Goal: Task Accomplishment & Management: Use online tool/utility

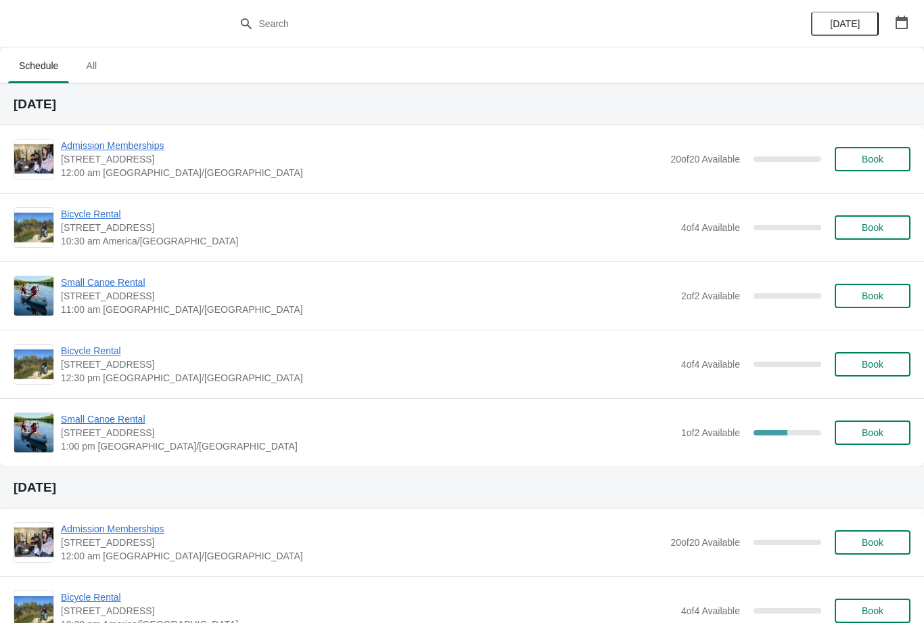
click at [93, 420] on span "Small Canoe Rental" at bounding box center [368, 419] width 614 height 14
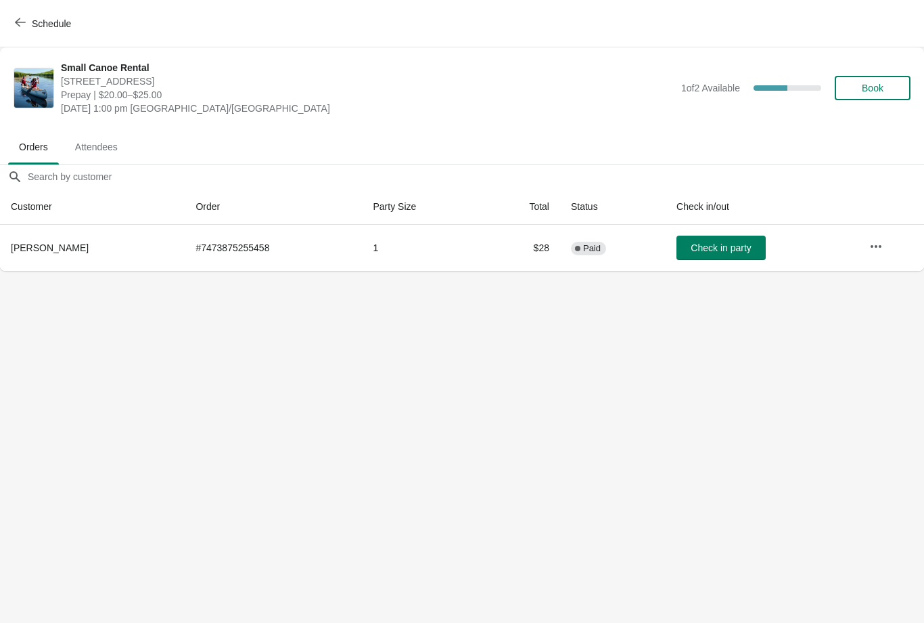
click at [95, 154] on span "Attendees" at bounding box center [96, 147] width 64 height 24
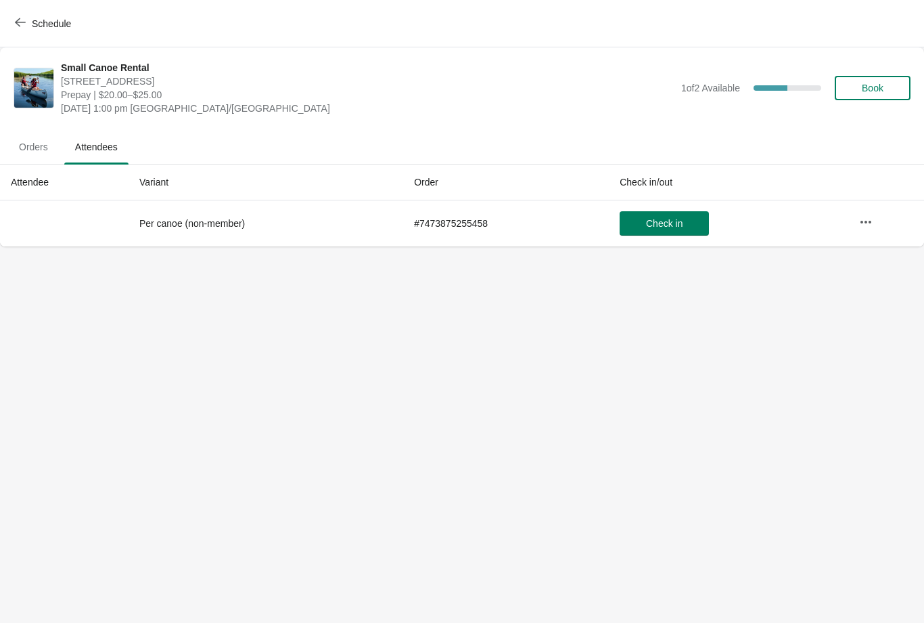
click at [36, 147] on span "Orders" at bounding box center [33, 147] width 51 height 24
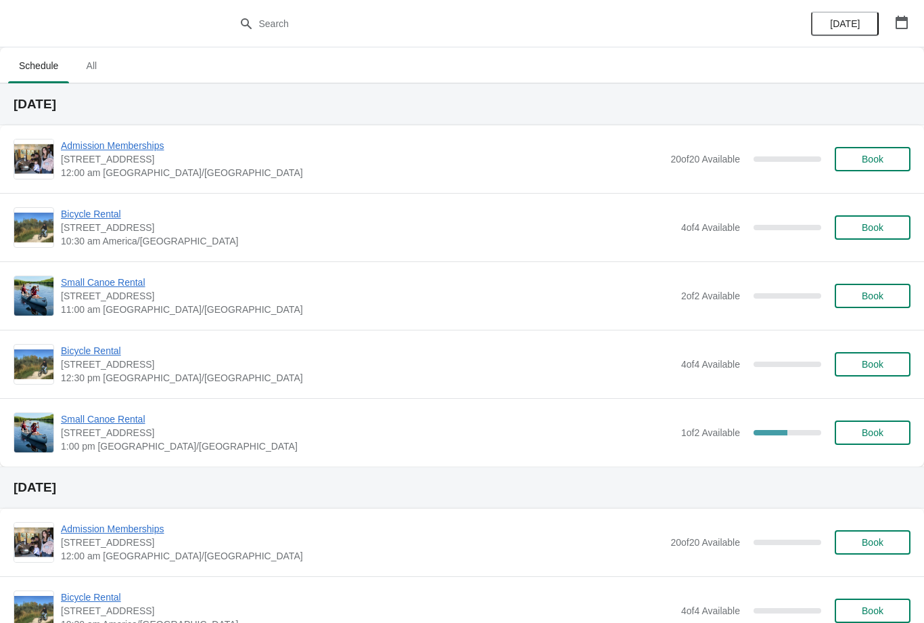
click at [97, 424] on span "Small Canoe Rental" at bounding box center [368, 419] width 614 height 14
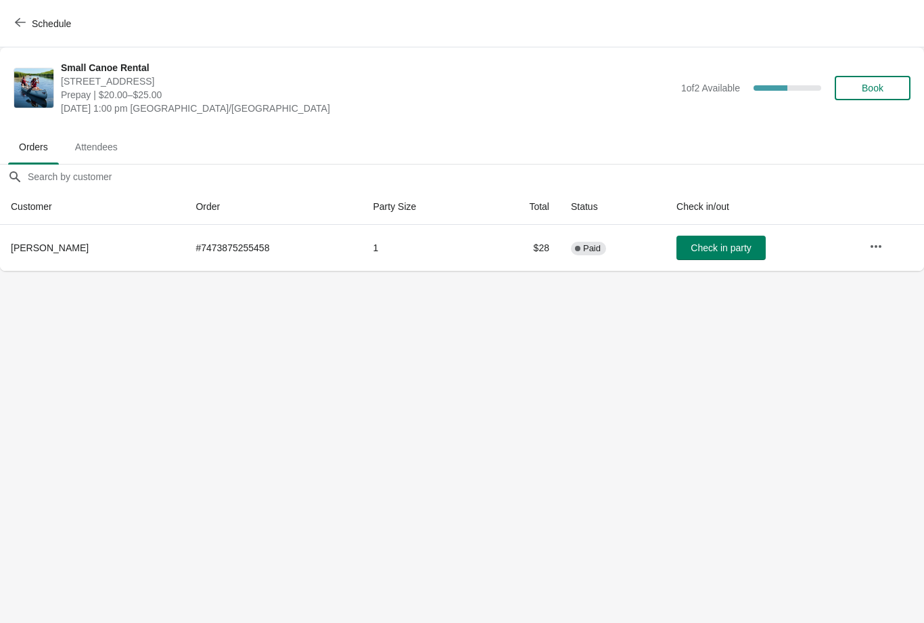
click at [89, 147] on span "Attendees" at bounding box center [96, 147] width 64 height 24
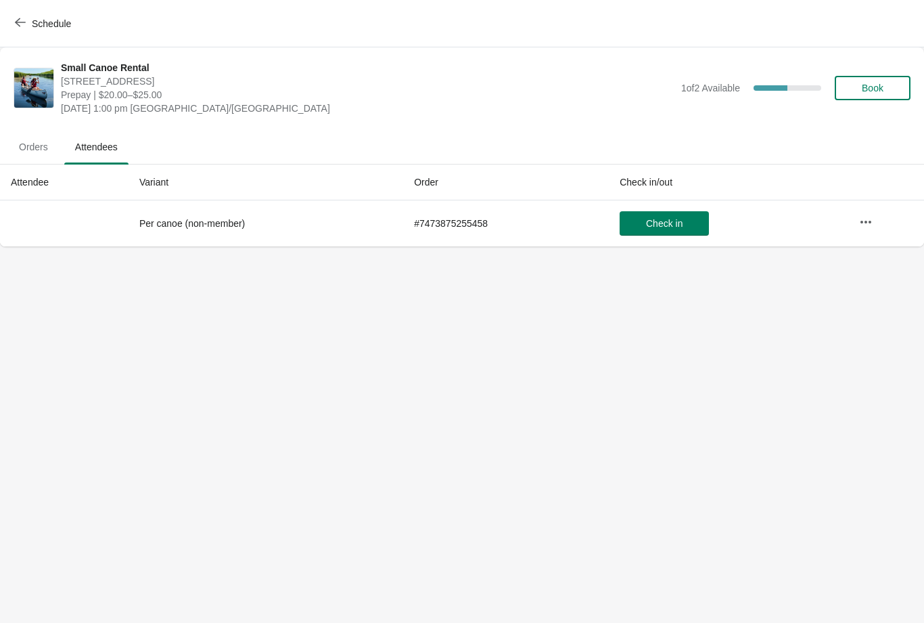
click at [26, 152] on span "Orders" at bounding box center [33, 147] width 51 height 24
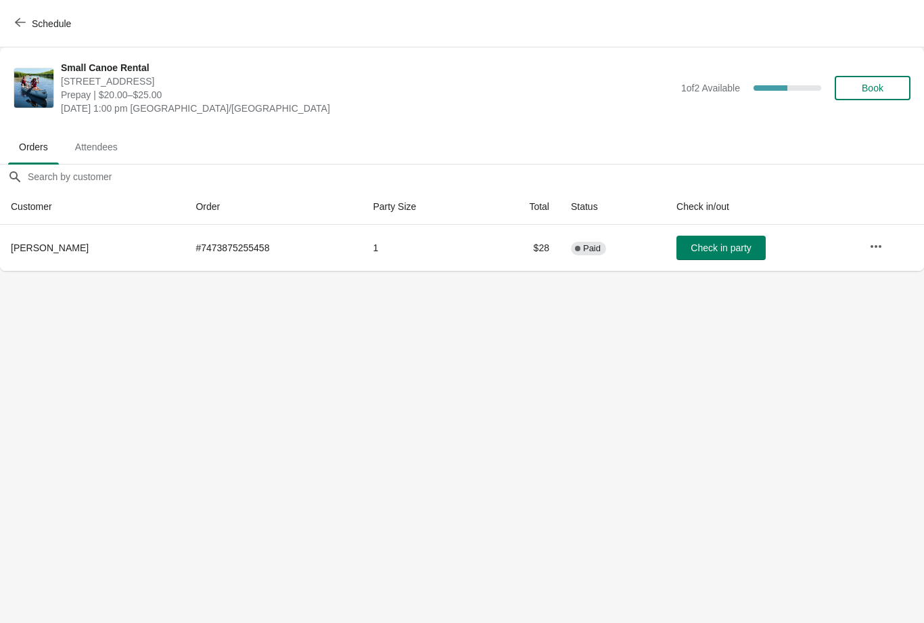
click at [14, 24] on button "Schedule" at bounding box center [44, 24] width 75 height 24
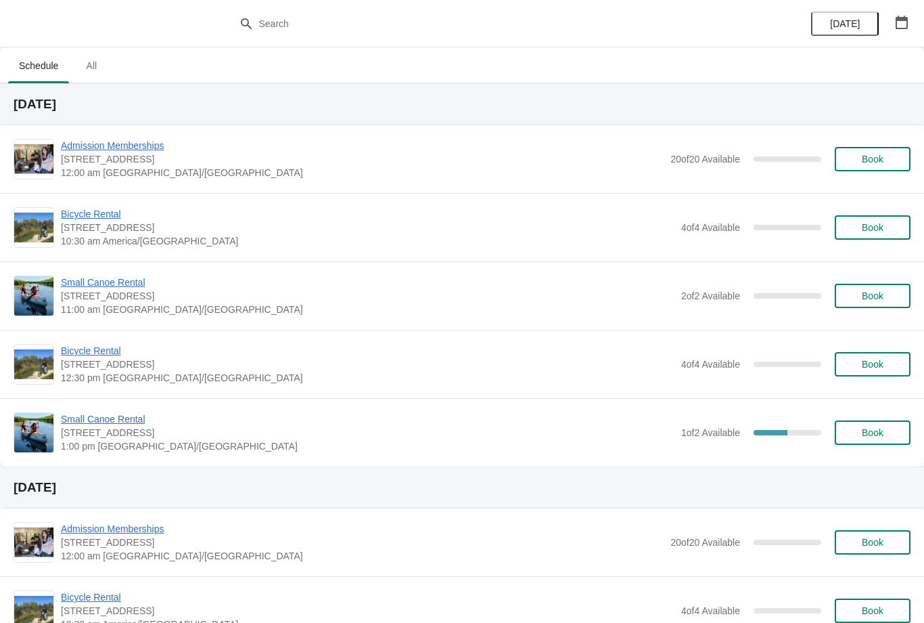
click at [91, 422] on span "Small Canoe Rental" at bounding box center [368, 419] width 614 height 14
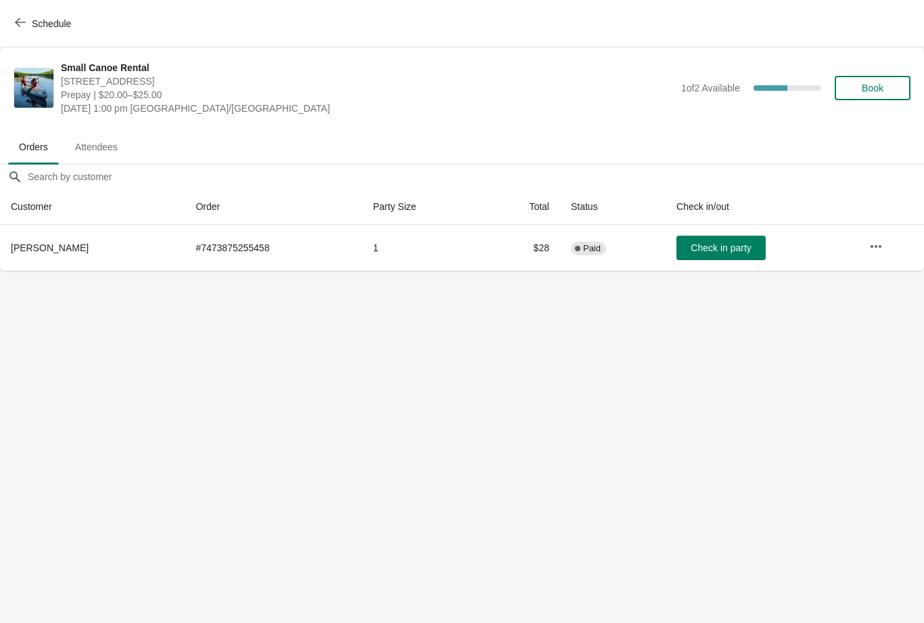
click at [92, 149] on span "Attendees" at bounding box center [96, 147] width 64 height 24
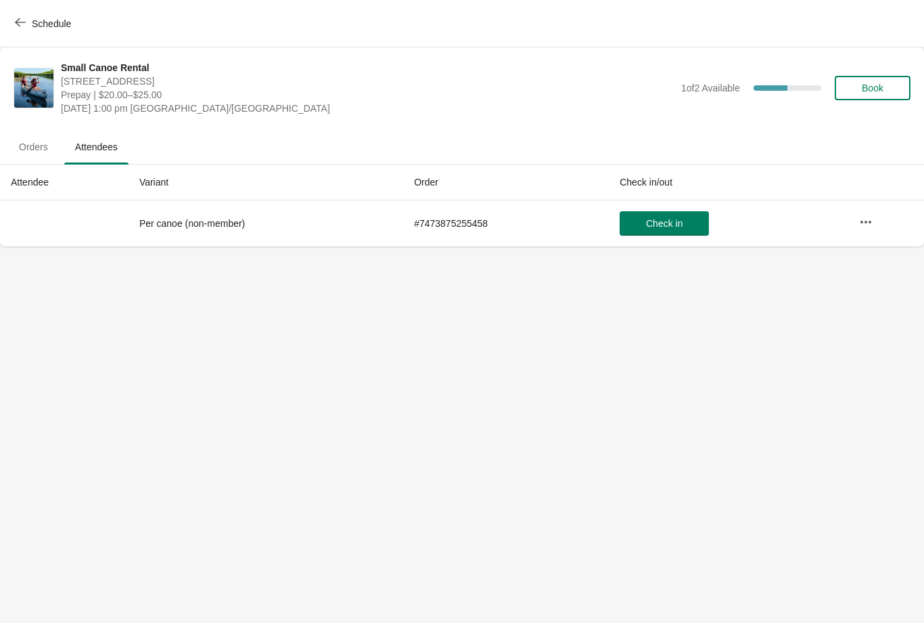
click at [30, 150] on span "Orders" at bounding box center [33, 147] width 51 height 24
